Goal: Find specific page/section: Find specific page/section

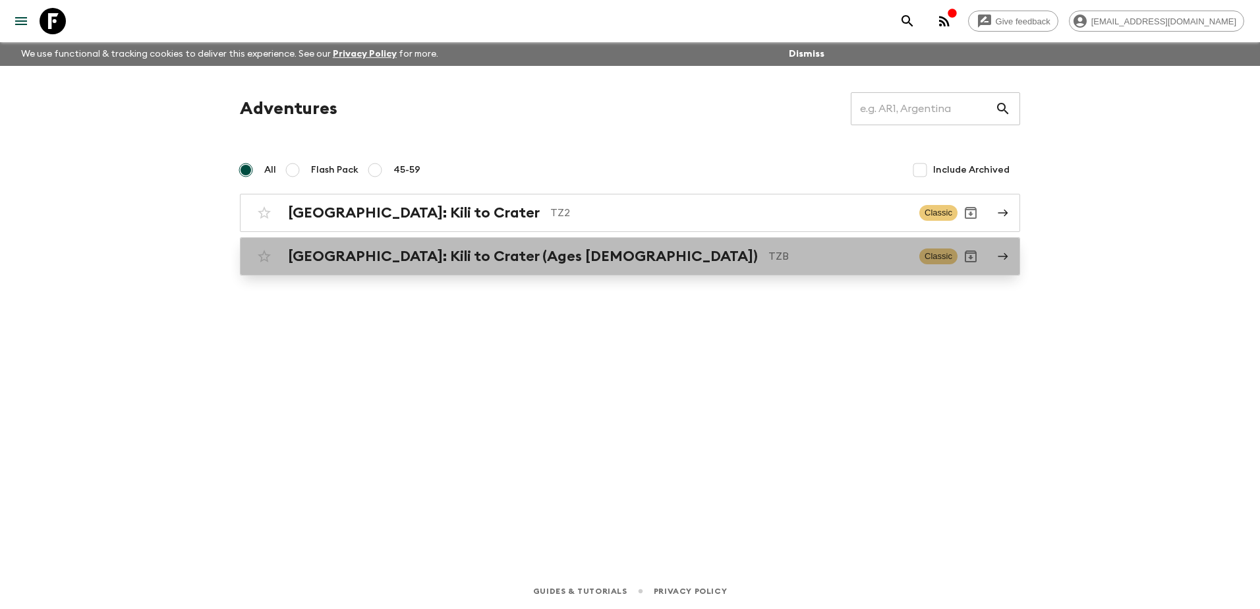
click at [364, 252] on h2 "[GEOGRAPHIC_DATA]: Kili to Crater (Ages [DEMOGRAPHIC_DATA])" at bounding box center [523, 256] width 470 height 17
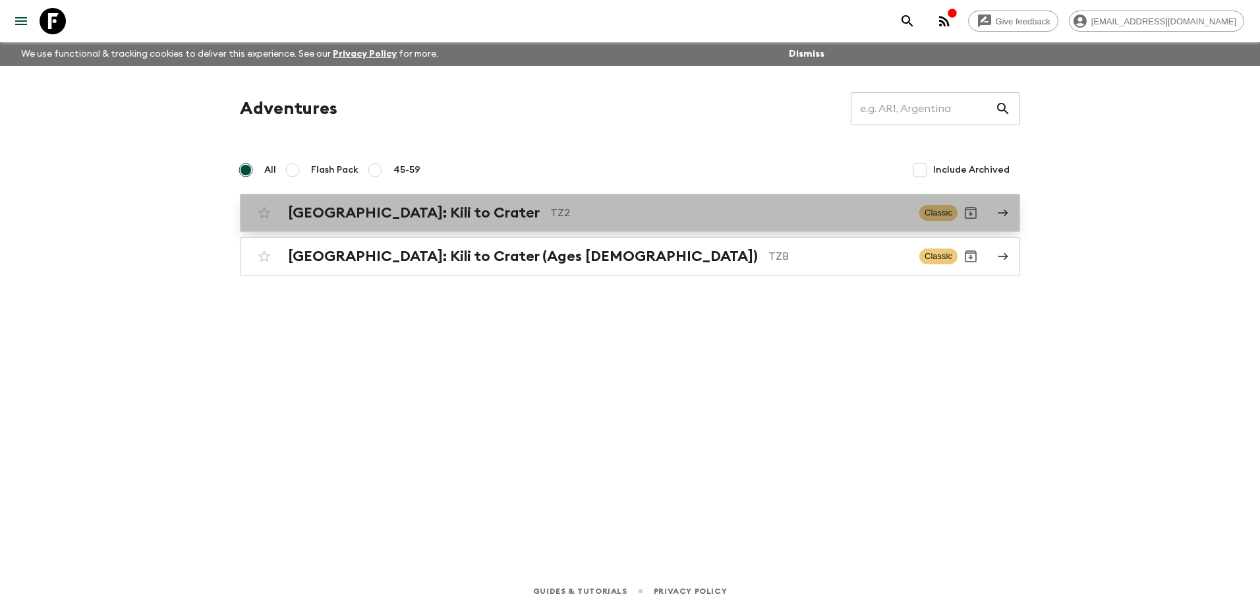
click at [363, 215] on h2 "[GEOGRAPHIC_DATA]: Kili to Crater" at bounding box center [414, 212] width 252 height 17
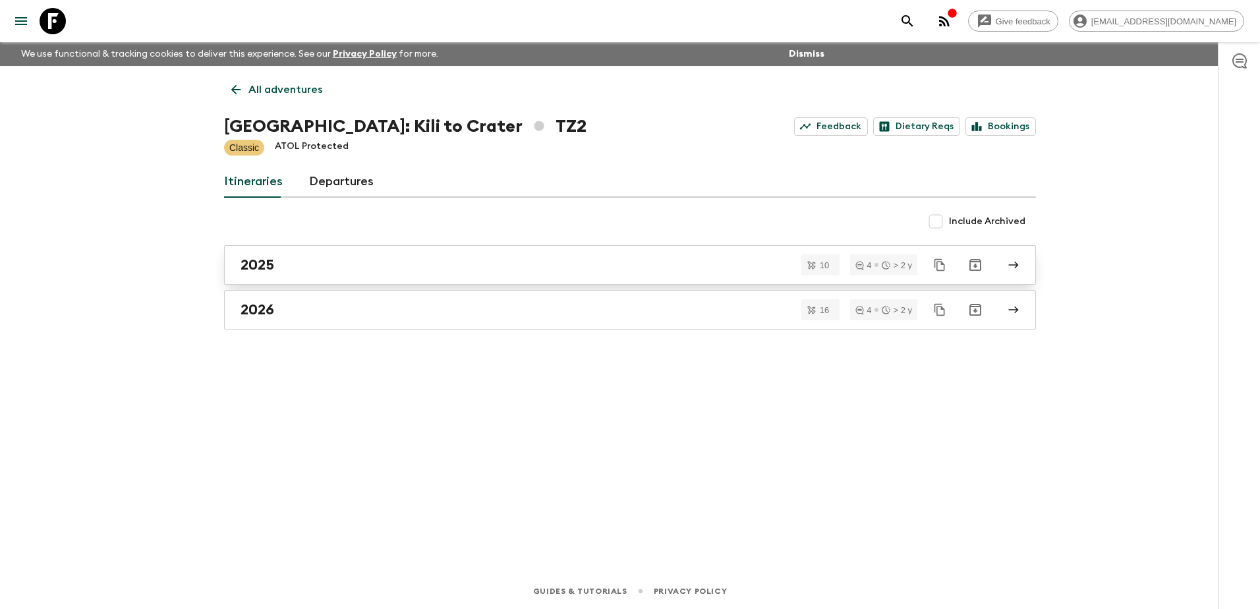
click at [331, 268] on div "2025" at bounding box center [618, 264] width 754 height 17
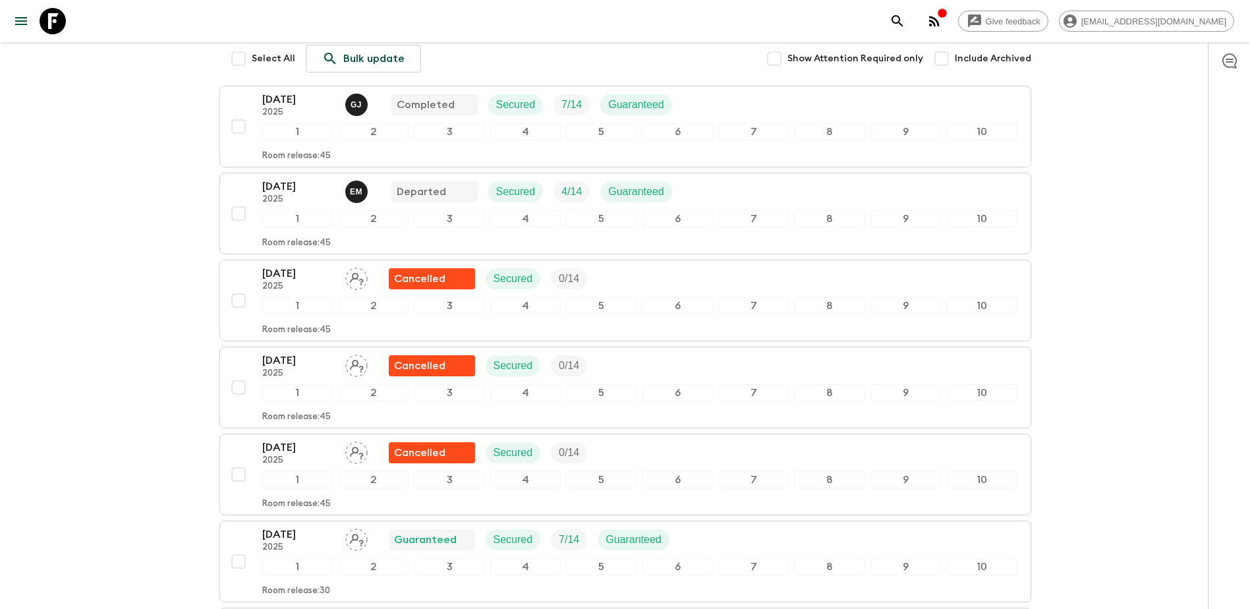
scroll to position [129, 0]
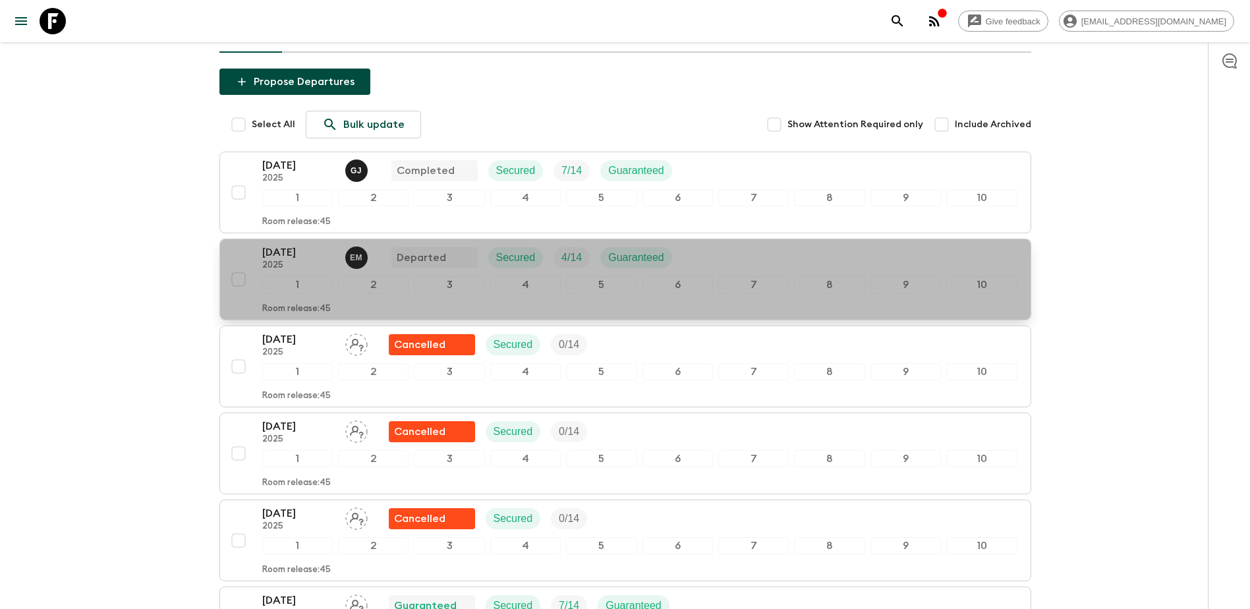
click at [716, 263] on div "[DATE] 2025 E M Departed Secured 4 / 14 Guaranteed" at bounding box center [639, 257] width 755 height 26
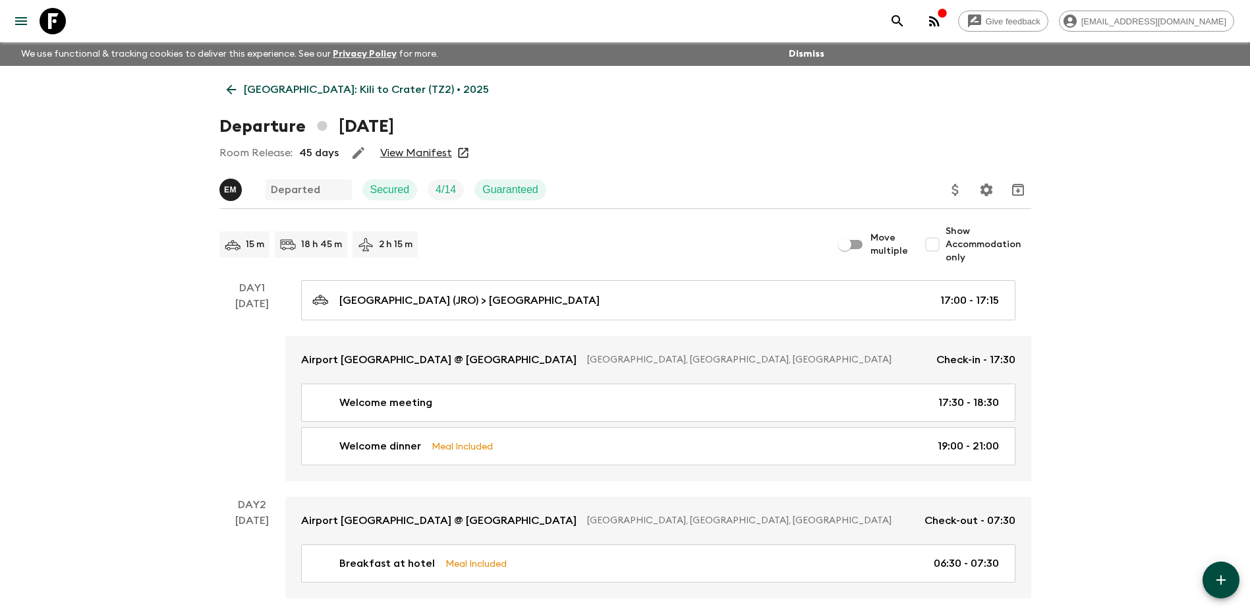
click at [413, 147] on link "View Manifest" at bounding box center [416, 152] width 72 height 13
